Goal: Task Accomplishment & Management: Complete application form

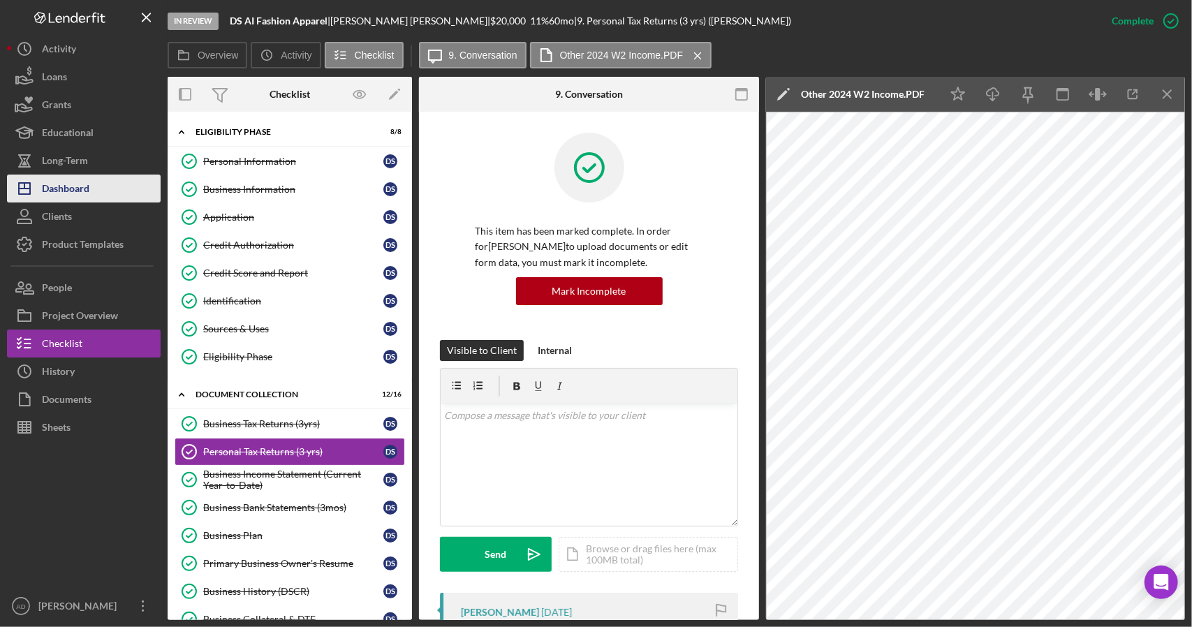
scroll to position [880, 0]
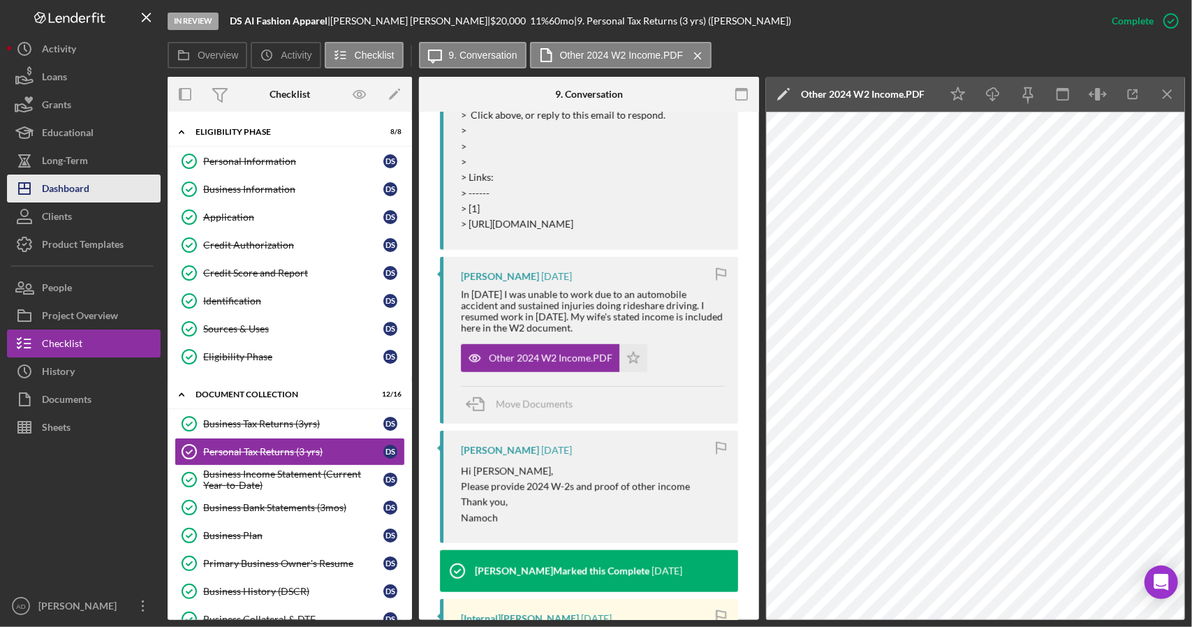
click at [77, 183] on div "Dashboard" at bounding box center [65, 190] width 47 height 31
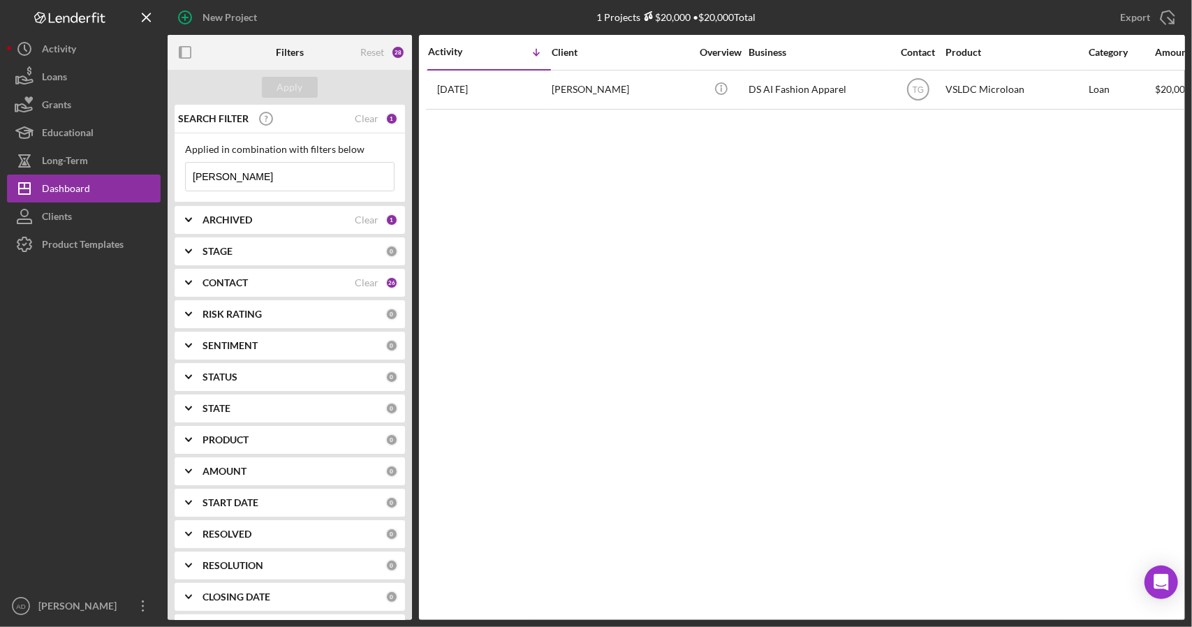
drag, startPoint x: 221, startPoint y: 180, endPoint x: 188, endPoint y: 175, distance: 33.3
click at [188, 175] on input "[PERSON_NAME]" at bounding box center [290, 177] width 208 height 28
click at [282, 85] on div "Apply" at bounding box center [290, 87] width 26 height 21
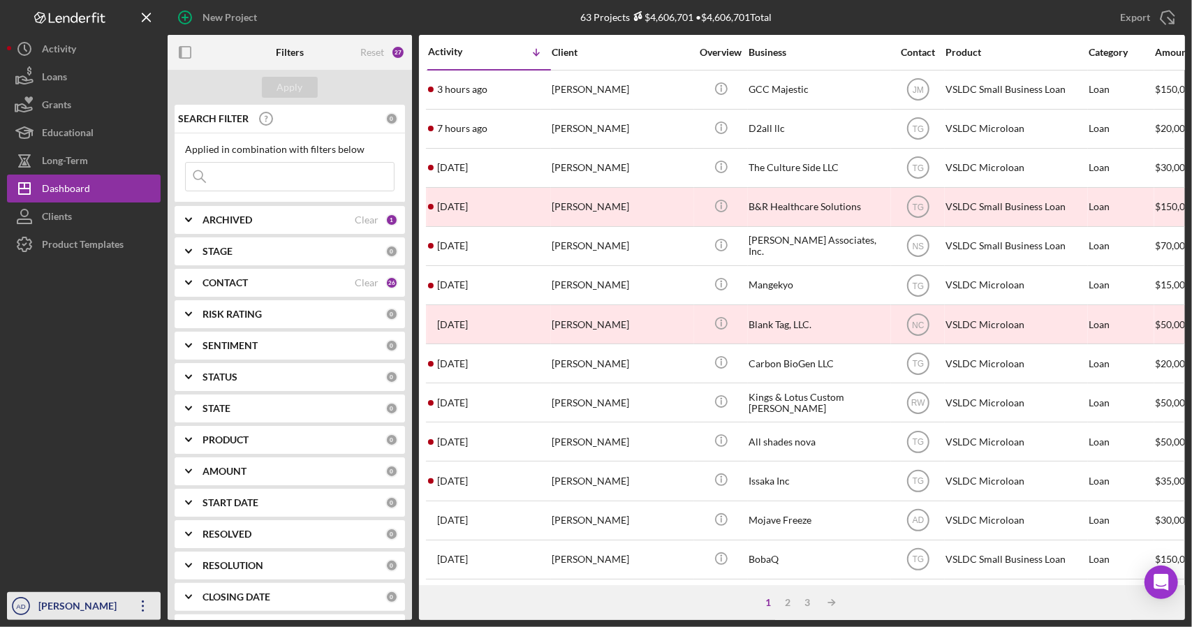
click at [59, 604] on div "[PERSON_NAME]" at bounding box center [80, 607] width 91 height 31
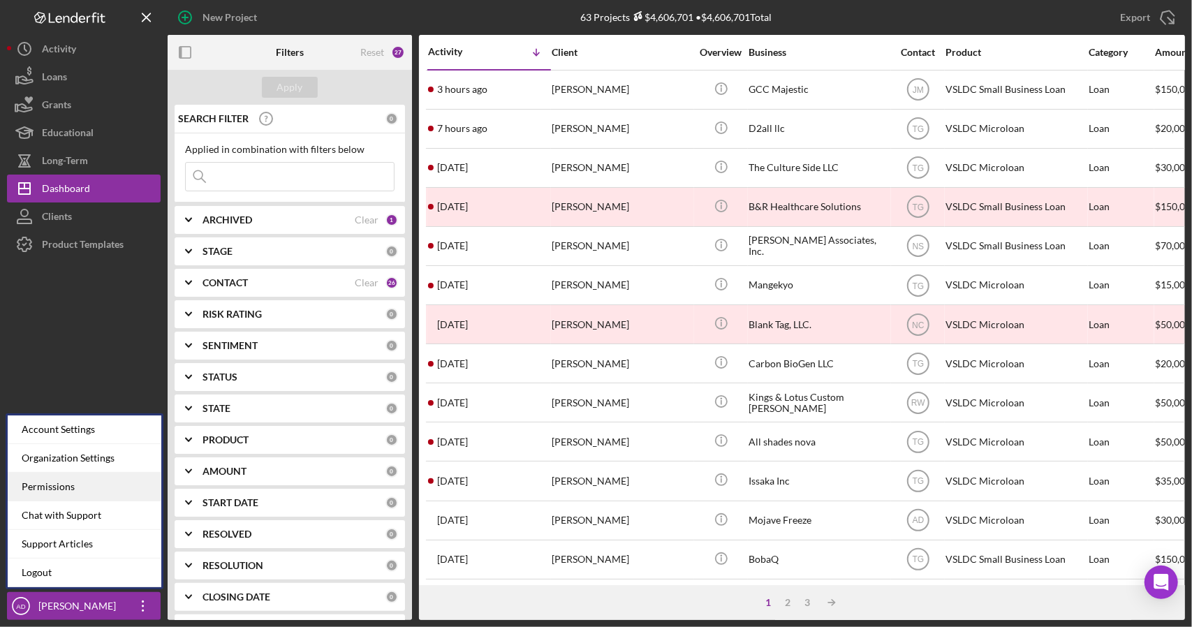
click at [70, 488] on div "Permissions" at bounding box center [85, 487] width 154 height 29
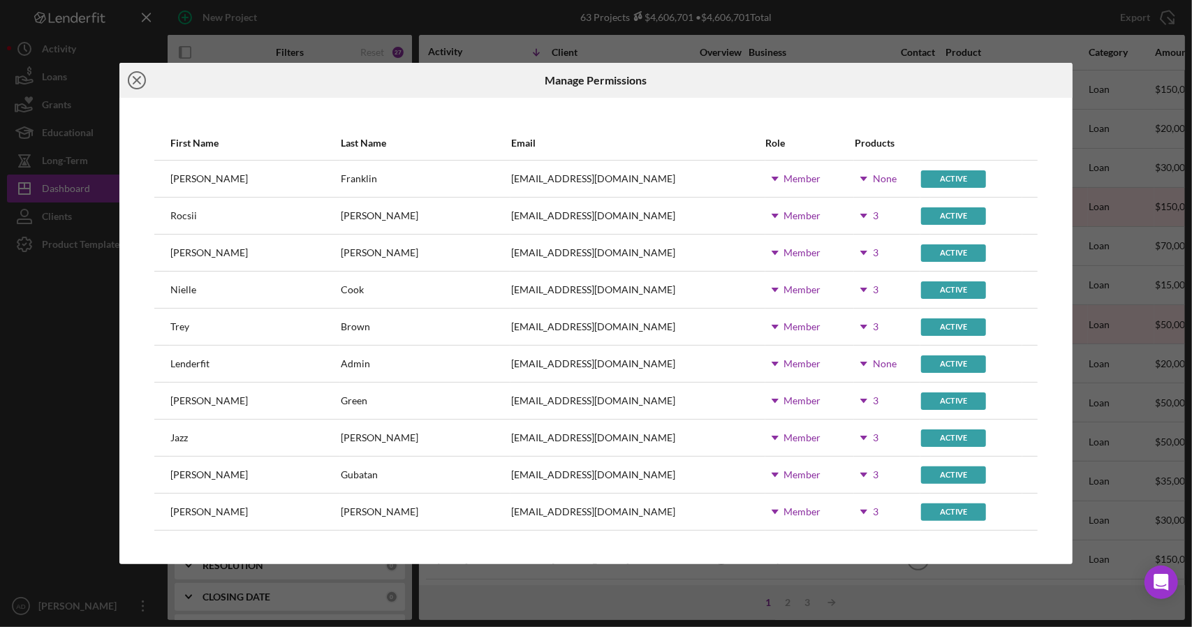
click at [137, 79] on line at bounding box center [136, 80] width 7 height 7
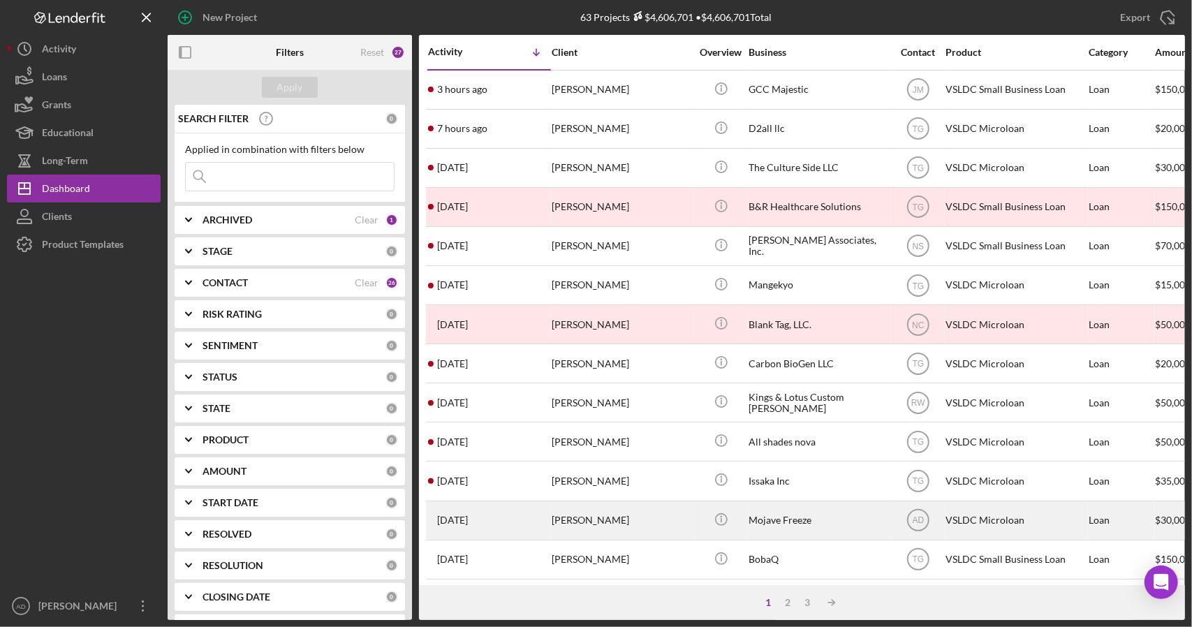
click at [651, 514] on div "[PERSON_NAME]" at bounding box center [622, 520] width 140 height 37
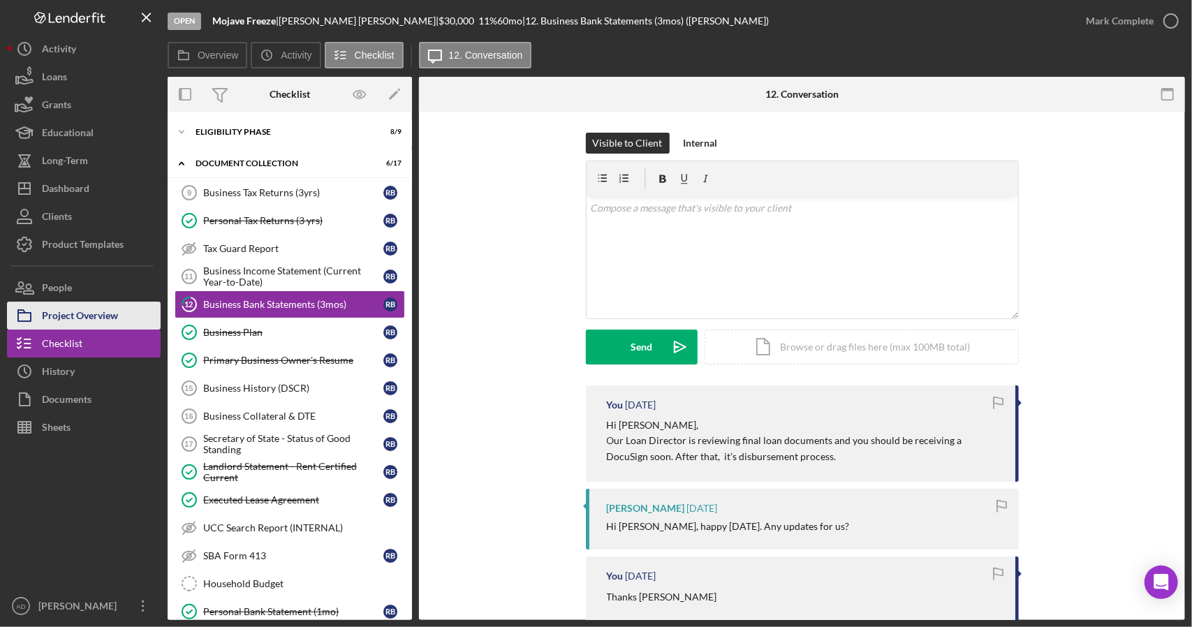
click at [109, 312] on div "Project Overview" at bounding box center [80, 317] width 76 height 31
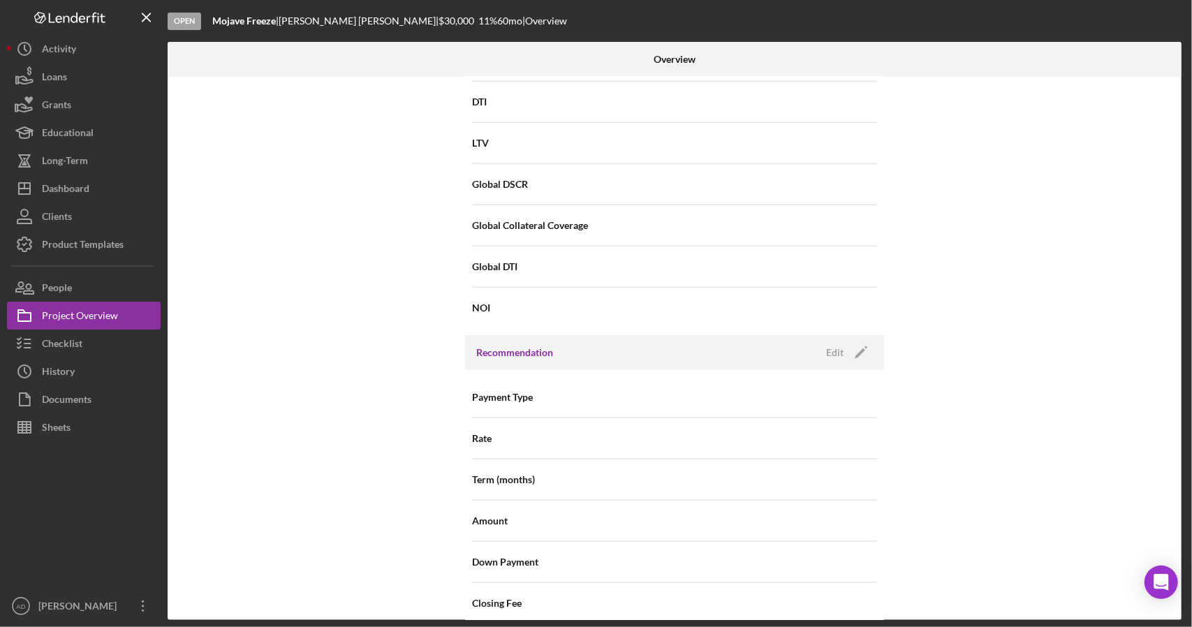
scroll to position [1537, 0]
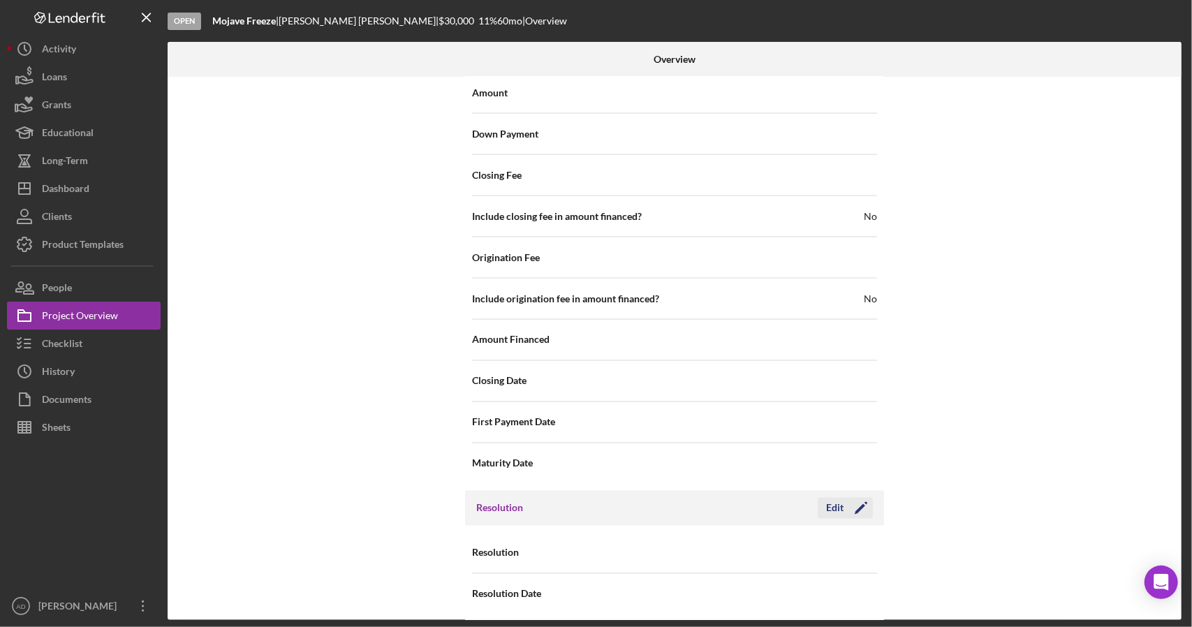
click at [833, 498] on div "Edit" at bounding box center [834, 508] width 17 height 21
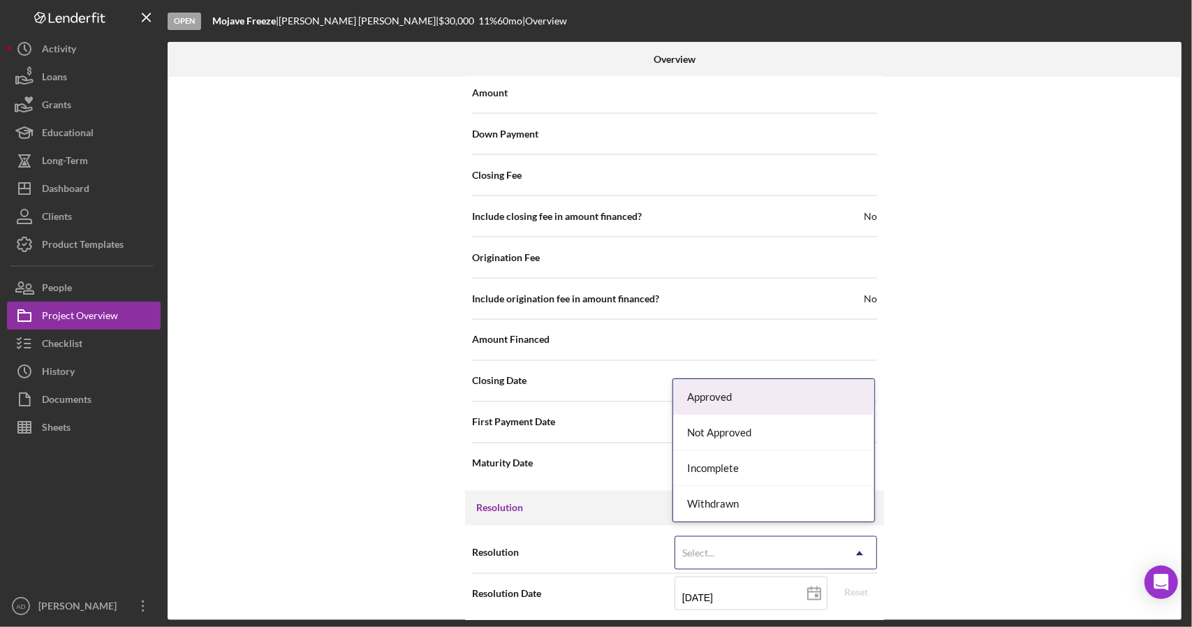
click at [858, 552] on use at bounding box center [859, 554] width 7 height 4
click at [766, 394] on div "Approved" at bounding box center [773, 397] width 201 height 36
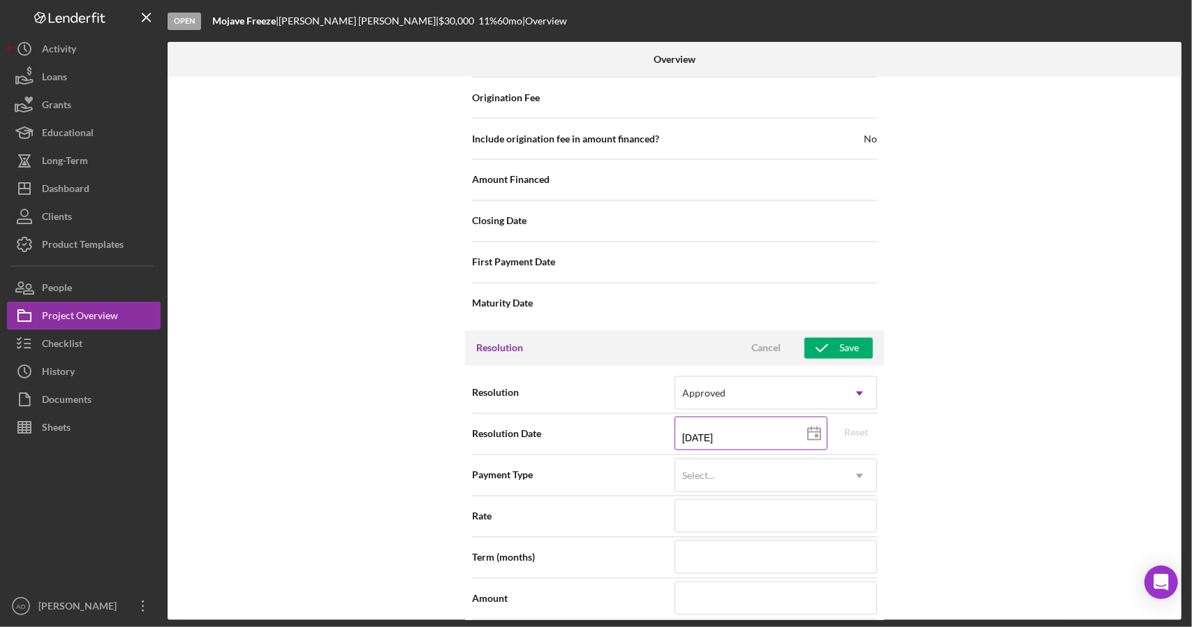
scroll to position [1703, 0]
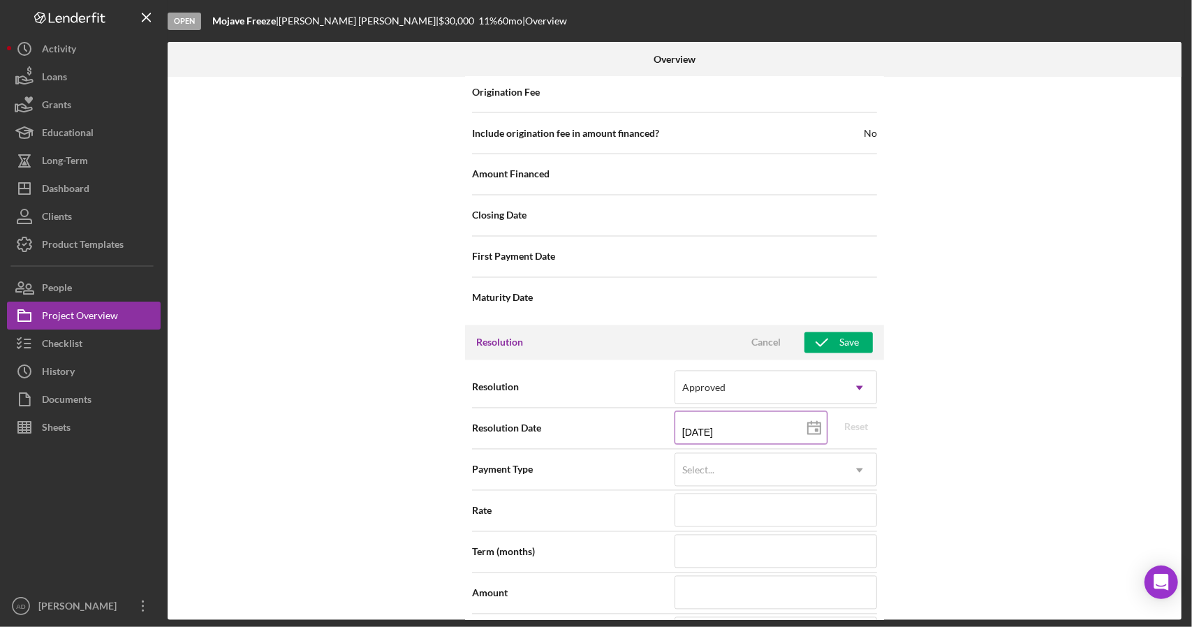
click at [753, 425] on input "[DATE]" at bounding box center [751, 428] width 153 height 34
click at [811, 423] on polygon at bounding box center [814, 428] width 13 height 11
type input "[DATE]"
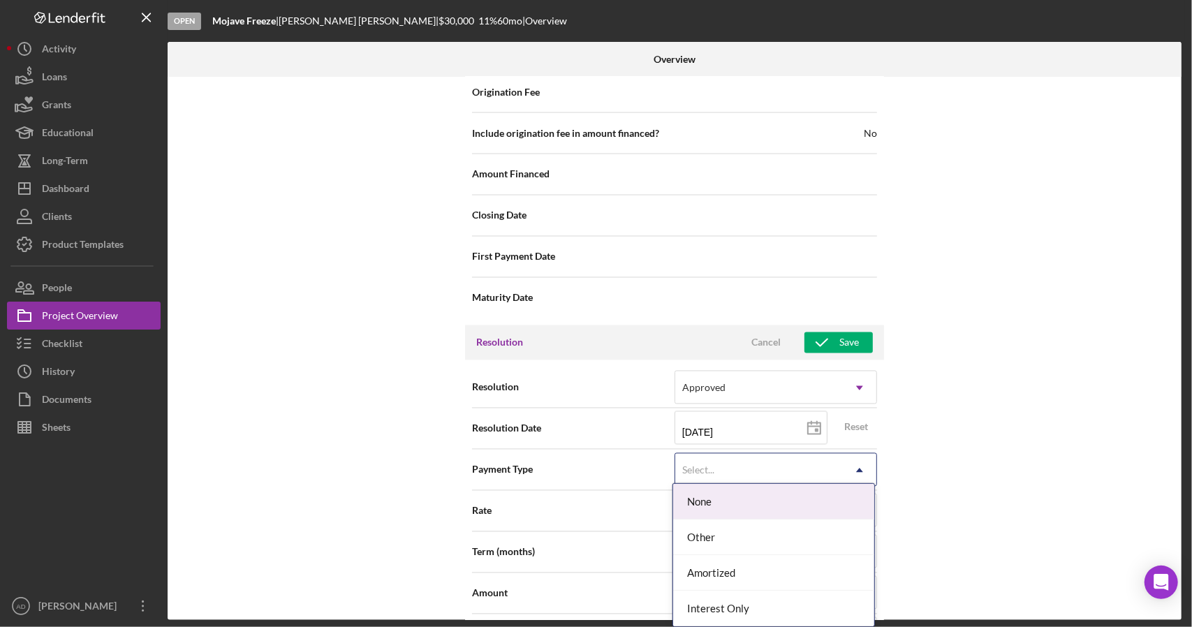
click at [752, 464] on div "Select..." at bounding box center [759, 471] width 168 height 32
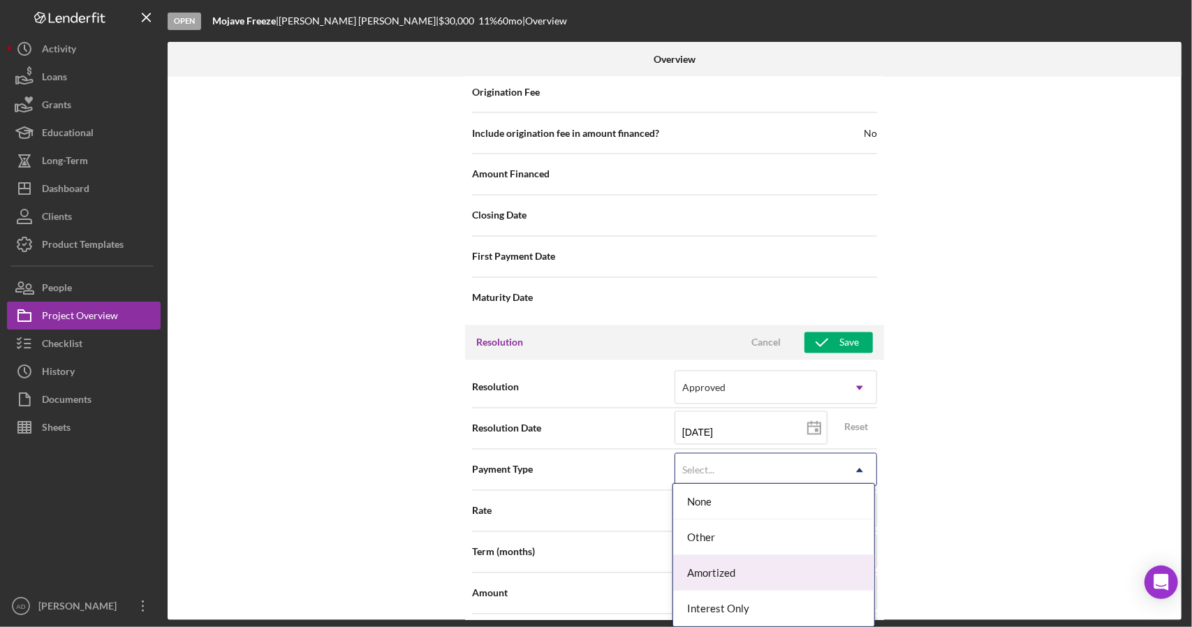
click at [708, 569] on div "Amortized" at bounding box center [773, 573] width 201 height 36
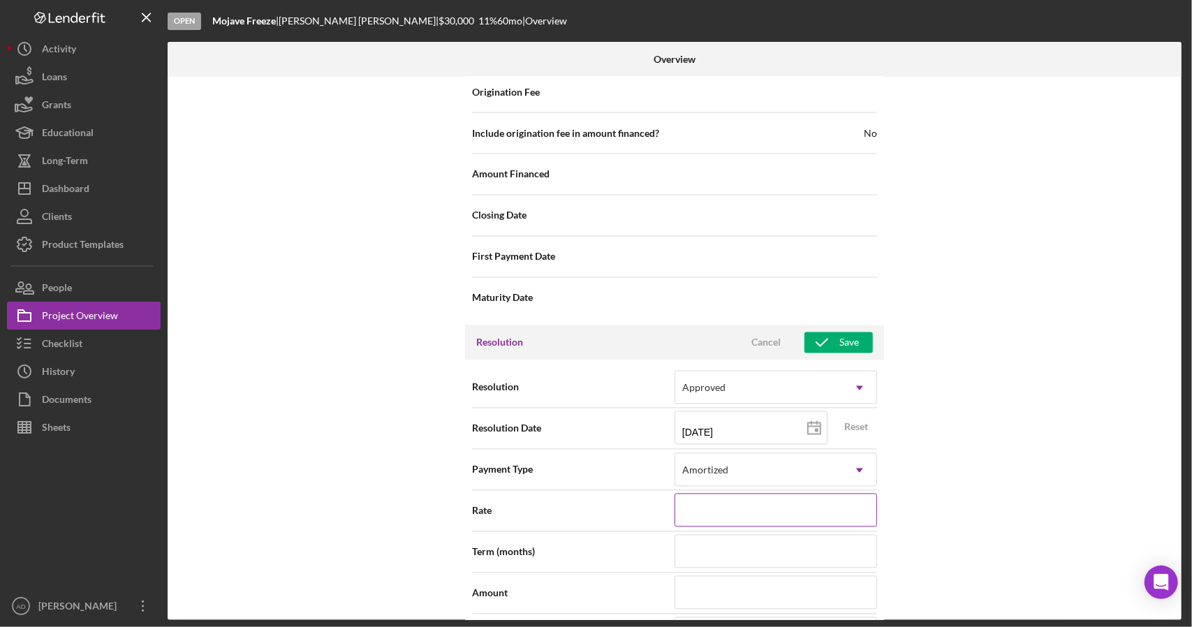
click at [699, 506] on input at bounding box center [776, 511] width 203 height 34
type input "1%"
type input "11%"
type input "116%"
type input "1,160%"
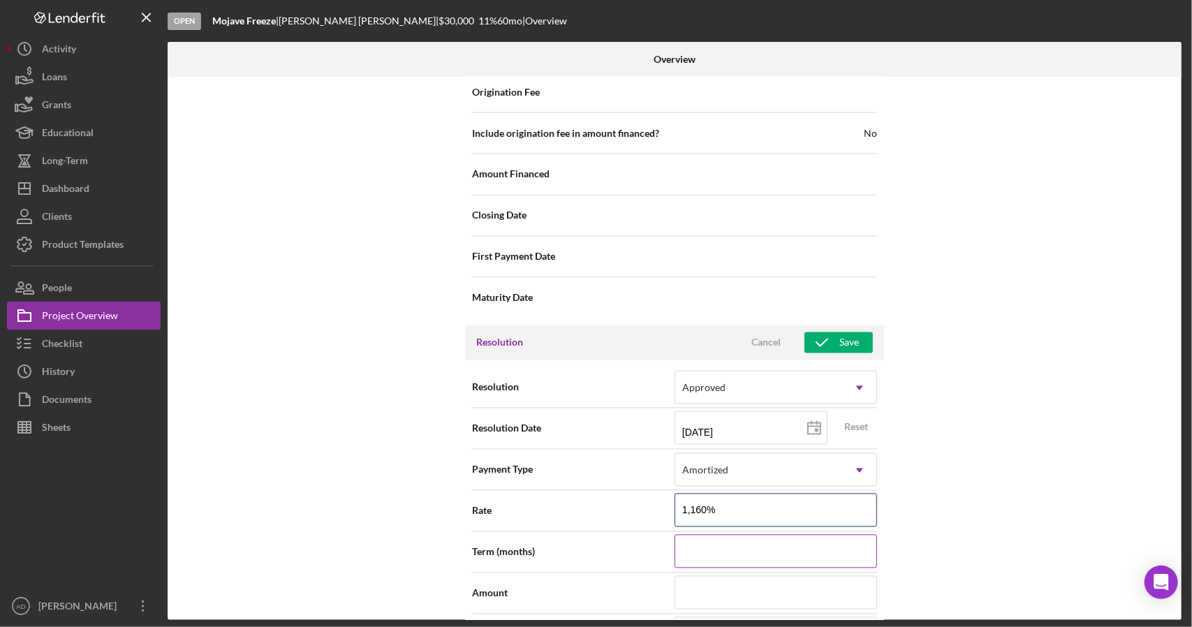
type input "116%"
type input "11%"
type input "11.000%"
click at [709, 541] on input at bounding box center [776, 552] width 203 height 34
type input "6"
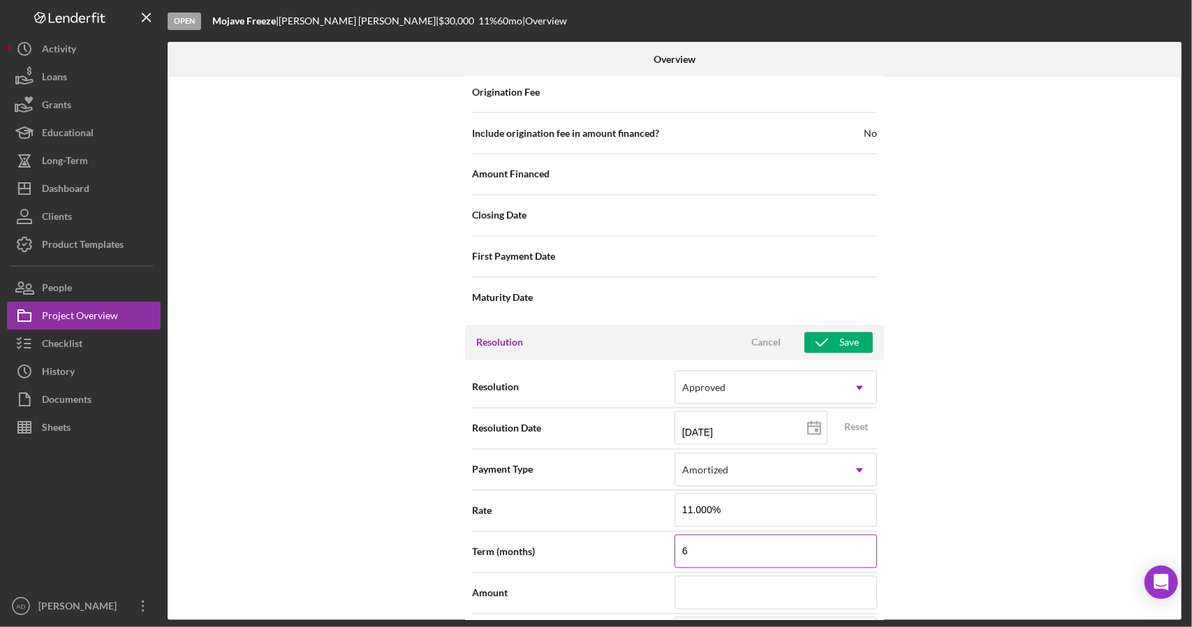
type input "60"
click at [702, 587] on input at bounding box center [776, 593] width 203 height 34
type input "$3"
type input "$30"
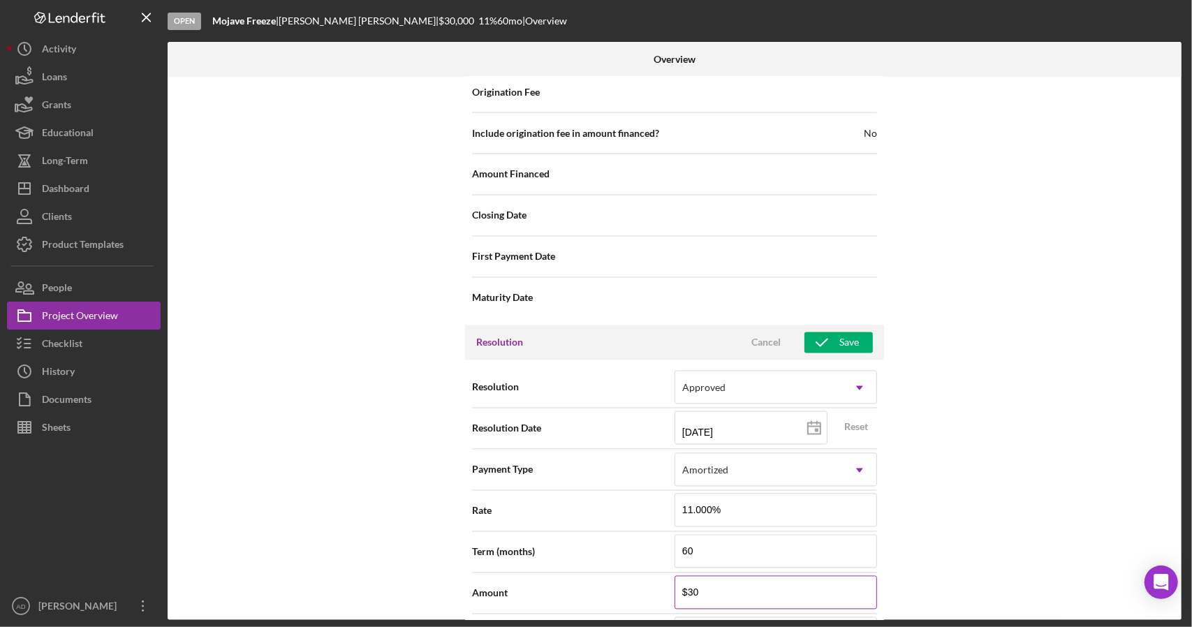
type input "$300"
type input "$3,000"
type input "$30,000"
type input "$300,000"
type input "$30,000"
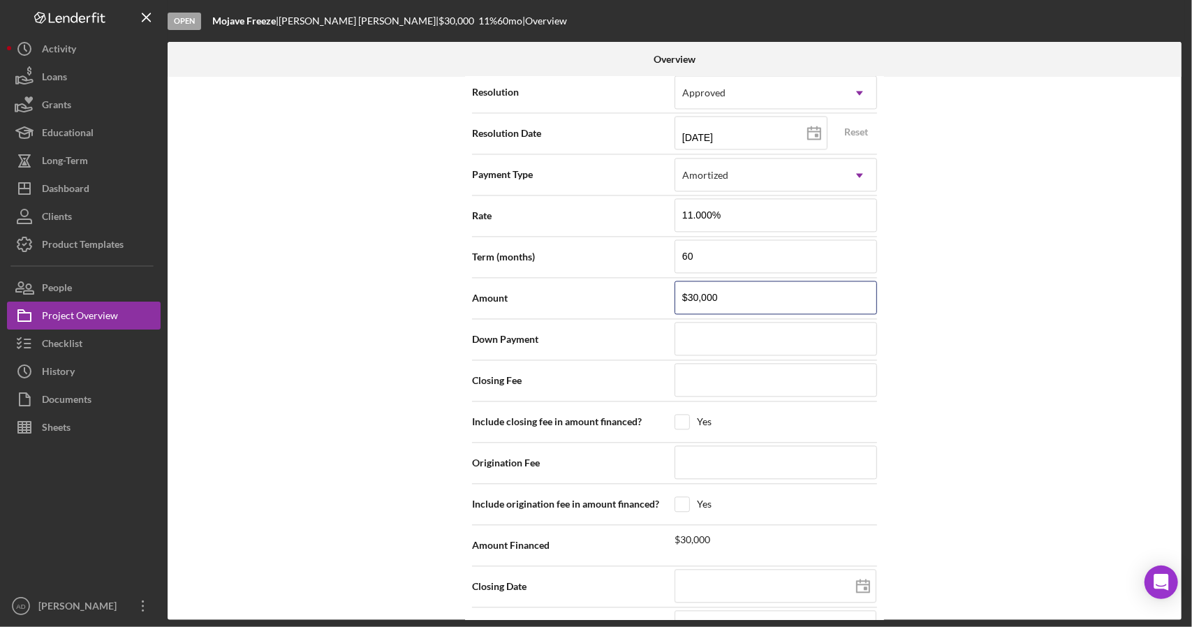
scroll to position [2005, 0]
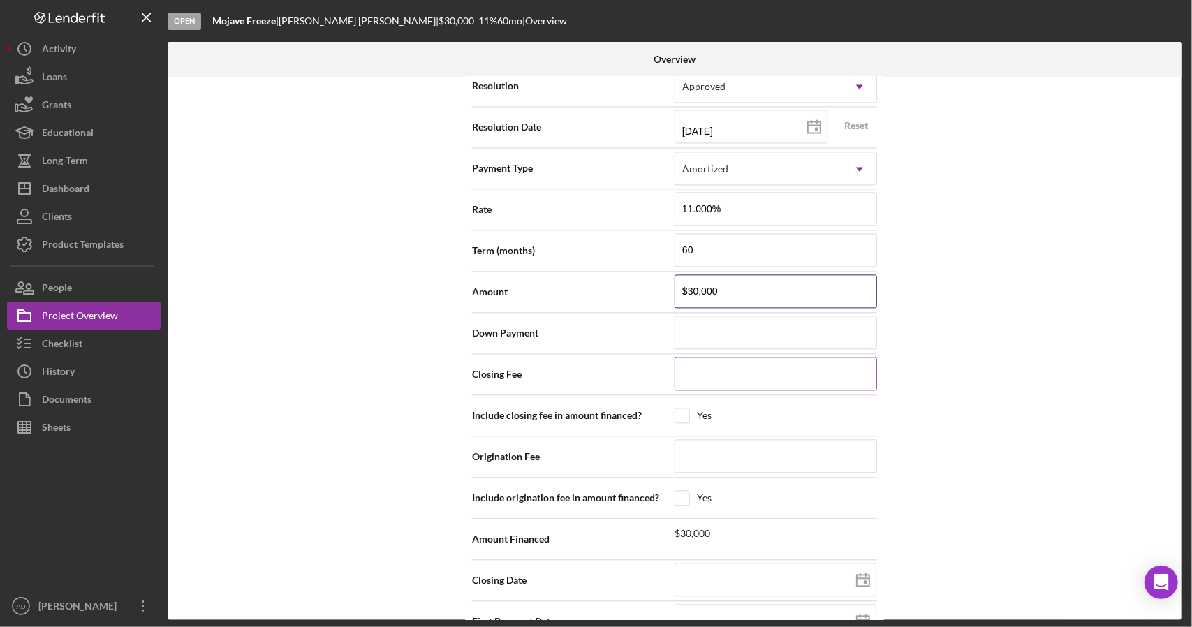
type input "$30,000"
click at [705, 365] on input at bounding box center [776, 374] width 203 height 34
type input "$2"
type input "$6"
type input "$60"
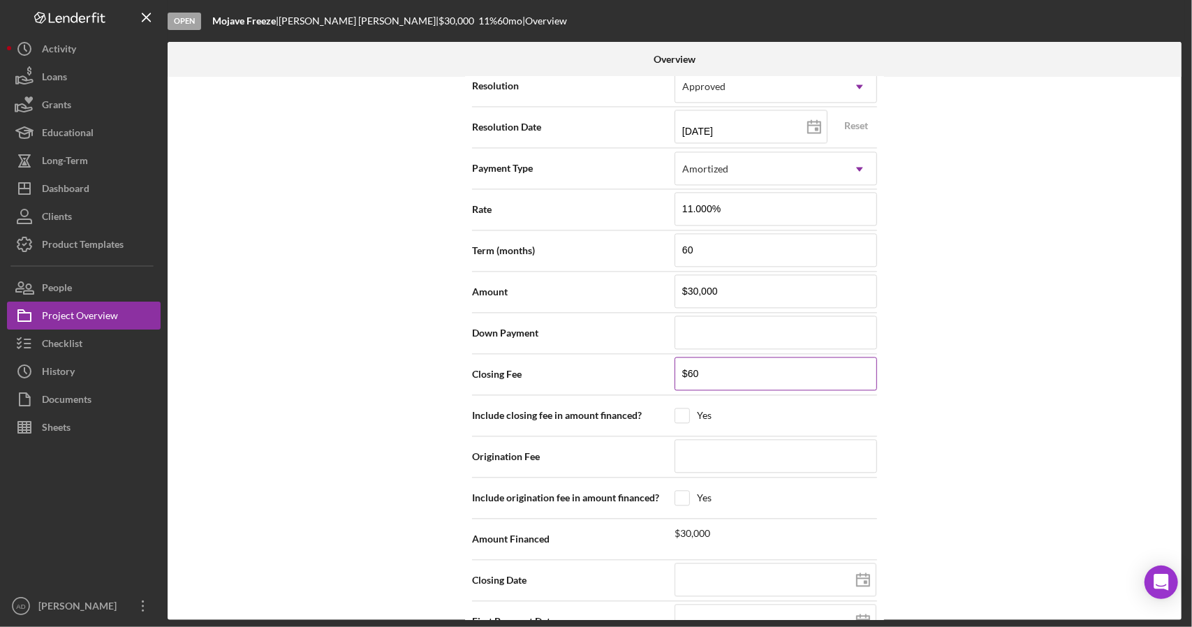
type input "$600"
click at [700, 443] on input at bounding box center [776, 456] width 203 height 34
type input "$3"
type input "$30"
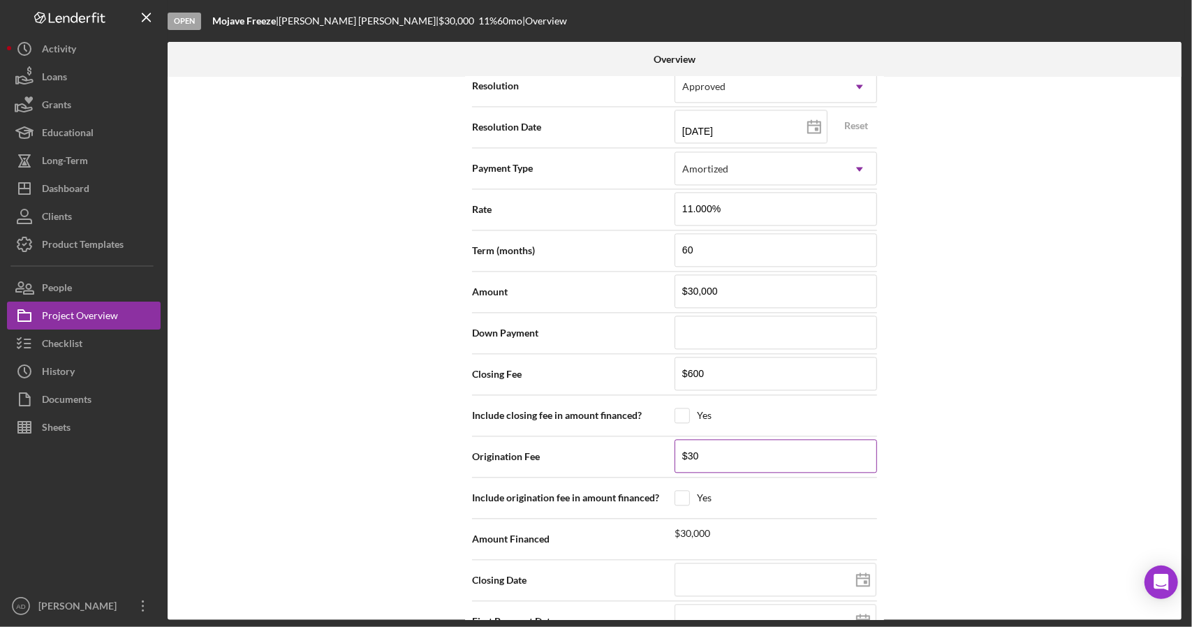
type input "$300"
click at [444, 478] on div "Internal Workflow Stage Open Icon/Dropdown Arrow Archive (can unarchive later i…" at bounding box center [675, 348] width 1014 height 543
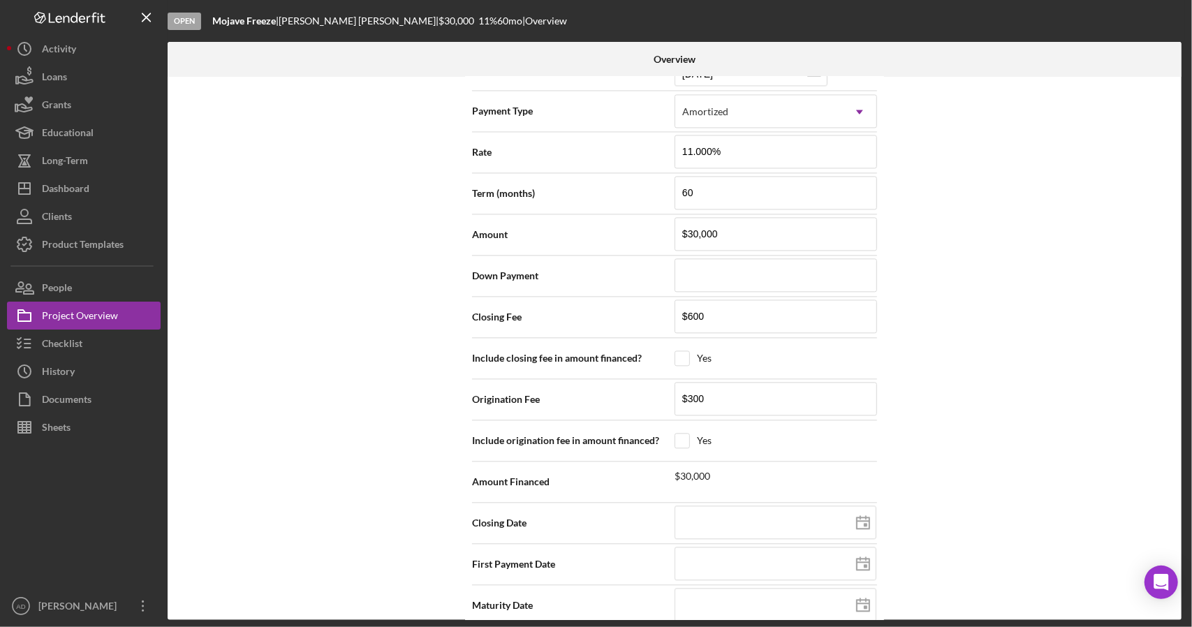
scroll to position [2070, 0]
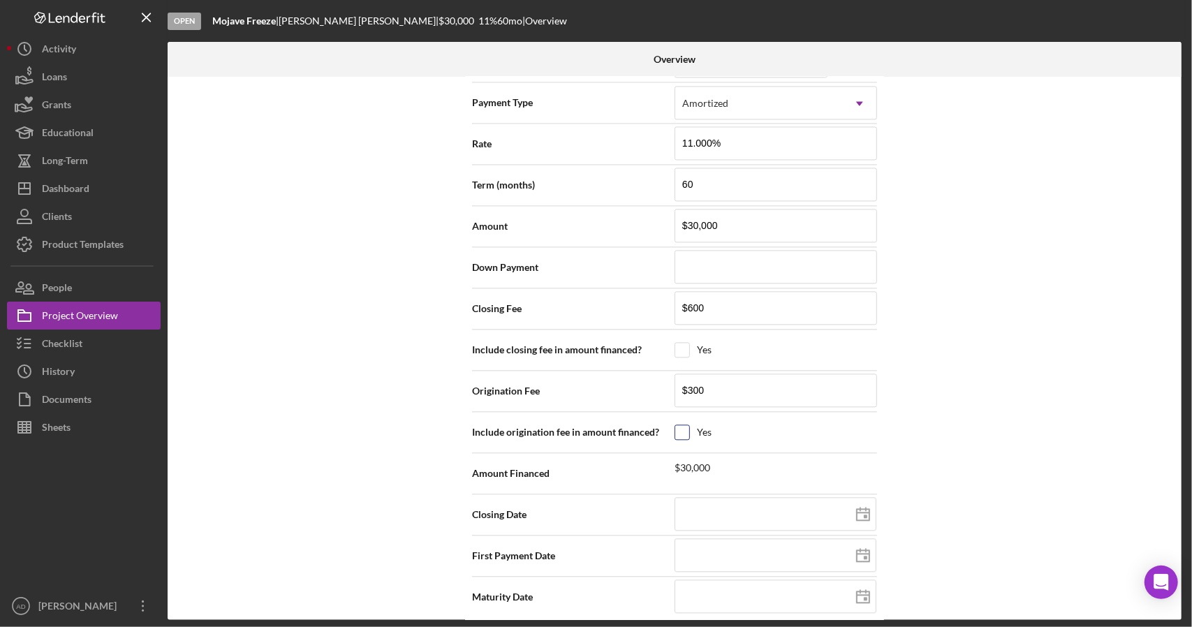
click at [680, 425] on input "checkbox" at bounding box center [682, 432] width 14 height 14
click at [683, 344] on input "checkbox" at bounding box center [682, 350] width 14 height 14
click at [784, 507] on input at bounding box center [776, 514] width 202 height 34
click at [863, 513] on line at bounding box center [863, 513] width 13 height 0
click at [859, 544] on icon at bounding box center [863, 556] width 35 height 35
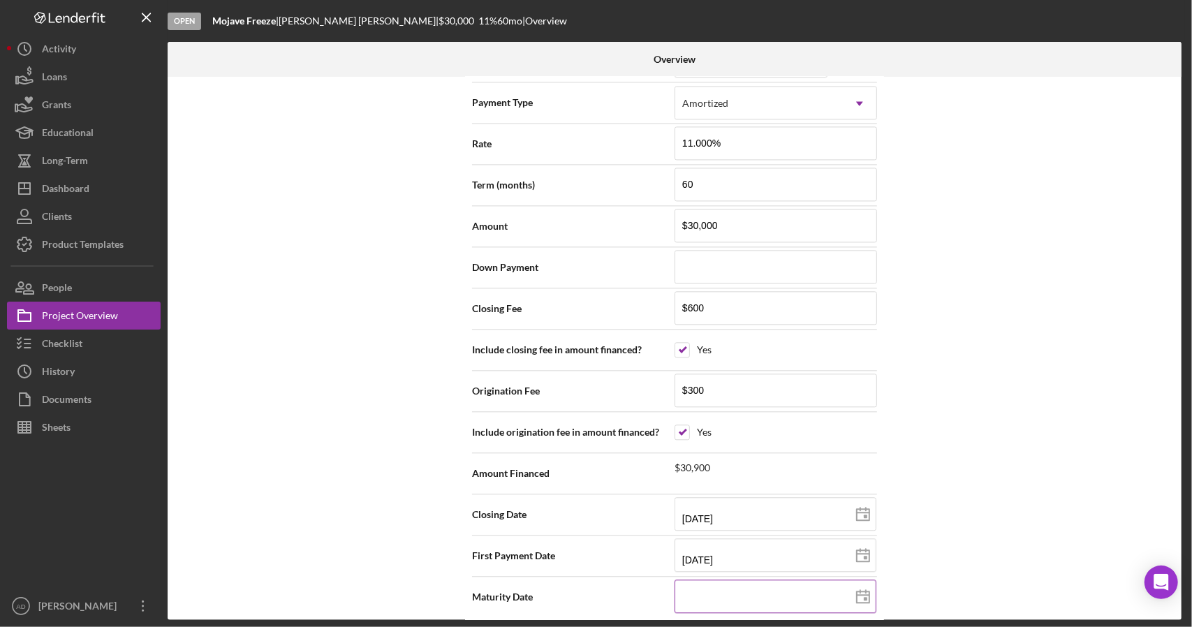
click at [862, 586] on icon at bounding box center [863, 597] width 35 height 35
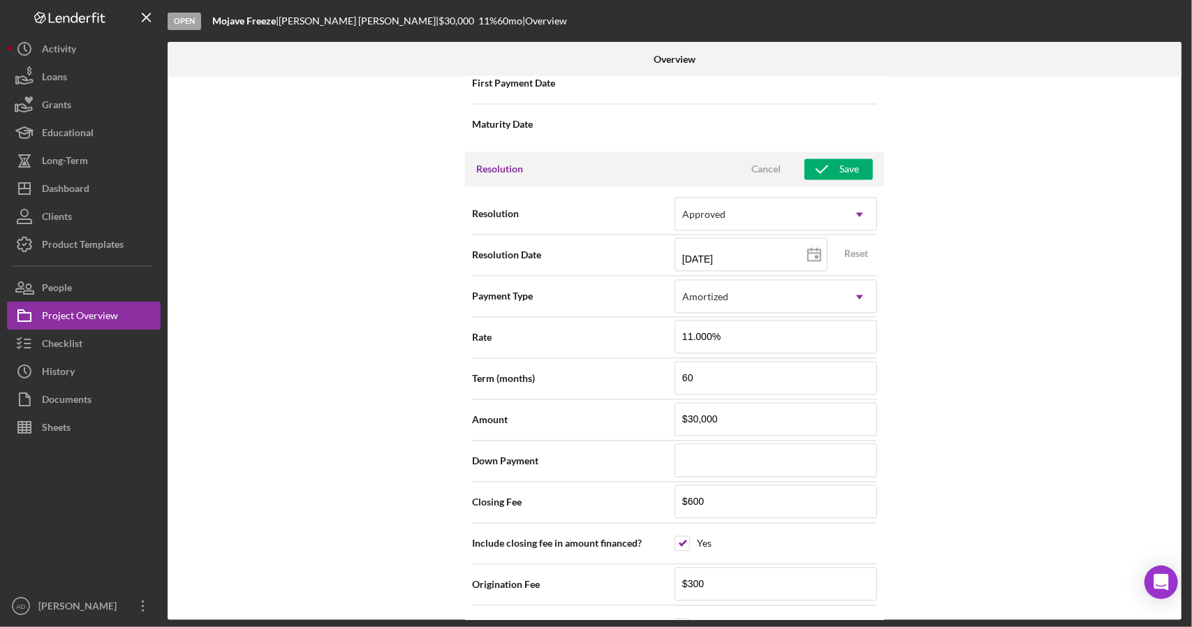
scroll to position [1876, 0]
click at [833, 154] on icon "button" at bounding box center [822, 170] width 35 height 35
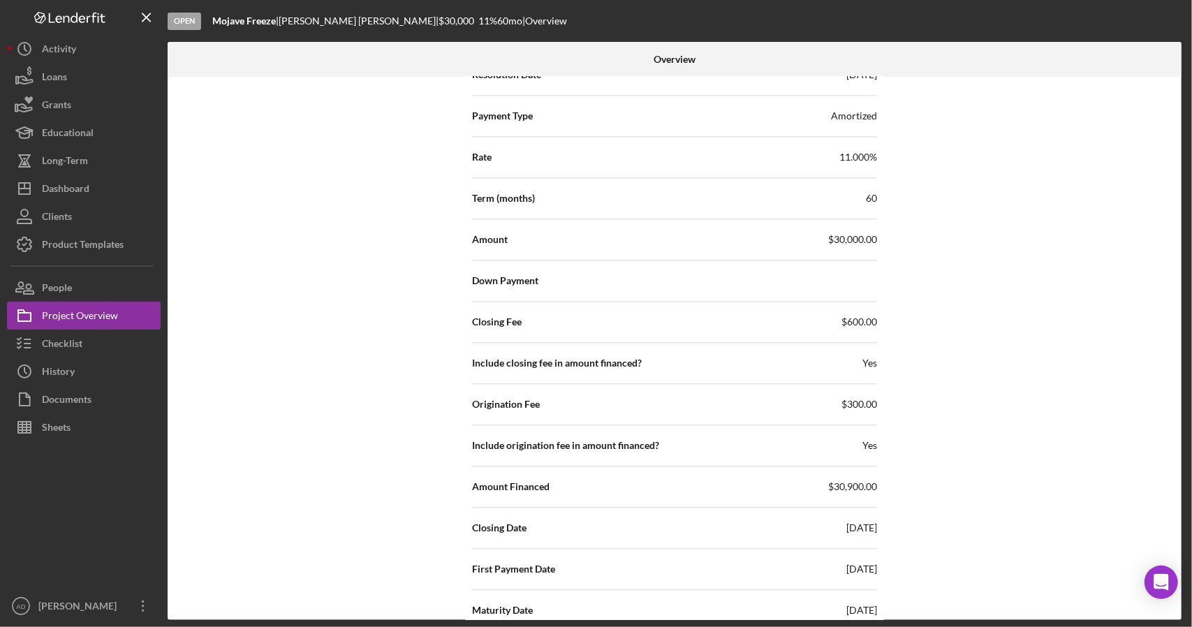
scroll to position [2070, 0]
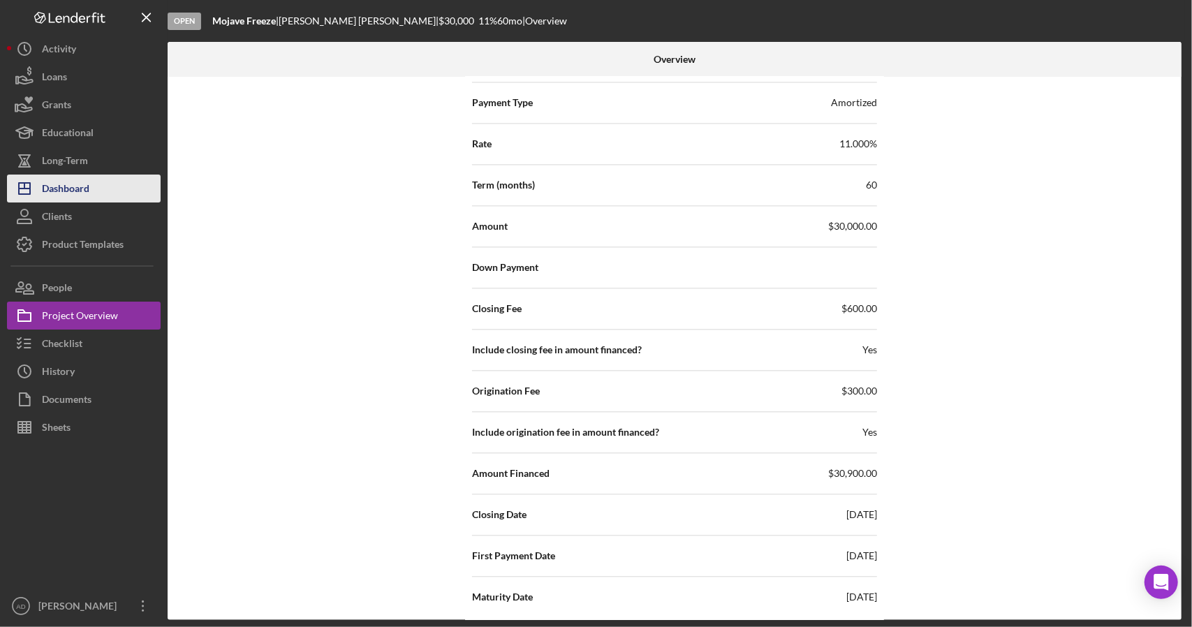
click at [83, 189] on div "Dashboard" at bounding box center [65, 190] width 47 height 31
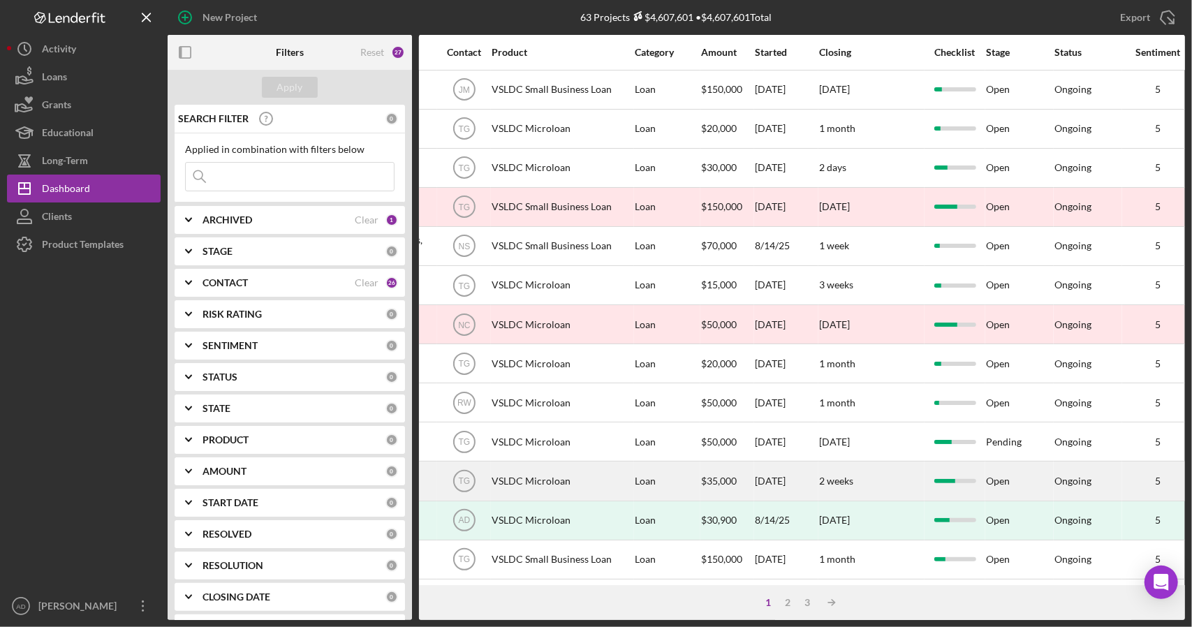
scroll to position [0, 453]
